Goal: Information Seeking & Learning: Learn about a topic

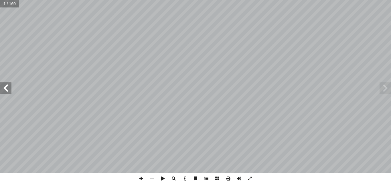
click at [5, 89] on span at bounding box center [5, 87] width 11 height 11
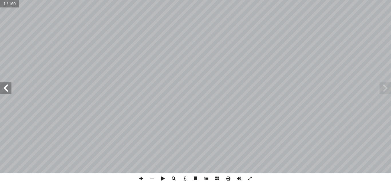
click at [5, 89] on span at bounding box center [5, 87] width 11 height 11
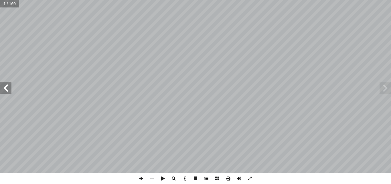
click at [5, 89] on span at bounding box center [5, 87] width 11 height 11
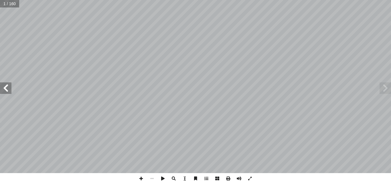
click at [5, 89] on span at bounding box center [5, 87] width 11 height 11
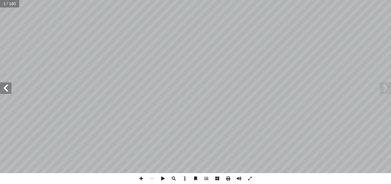
click at [5, 89] on span at bounding box center [5, 87] width 11 height 11
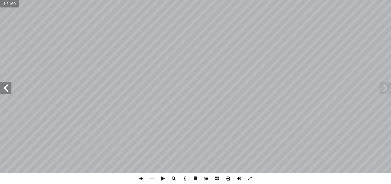
click at [5, 89] on span at bounding box center [5, 87] width 11 height 11
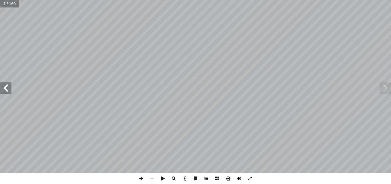
click at [5, 89] on span at bounding box center [5, 87] width 11 height 11
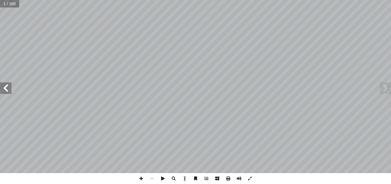
click at [5, 89] on span at bounding box center [5, 87] width 11 height 11
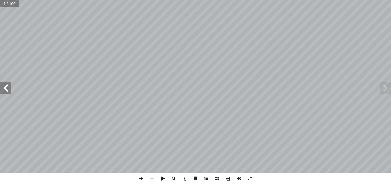
click at [5, 89] on span at bounding box center [5, 87] width 11 height 11
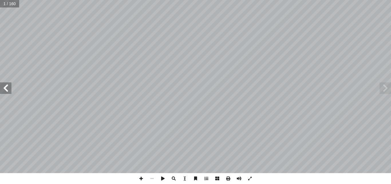
click at [5, 89] on span at bounding box center [5, 87] width 11 height 11
click at [15, 87] on div ") ً حمد الخطيب (منسقا أ ا . أ ا د. معين الفار بو بها أ ا . سناء أ ا . عمر عبد ا…" at bounding box center [195, 86] width 391 height 173
click at [388, 85] on span at bounding box center [385, 87] width 11 height 11
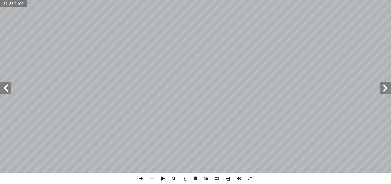
click at [388, 85] on span at bounding box center [385, 87] width 11 height 11
click at [140, 177] on span at bounding box center [141, 178] width 11 height 11
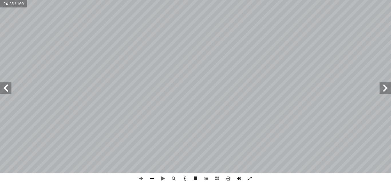
click at [150, 179] on span at bounding box center [152, 178] width 11 height 11
click at [8, 92] on span at bounding box center [5, 87] width 11 height 11
